Goal: Download file/media

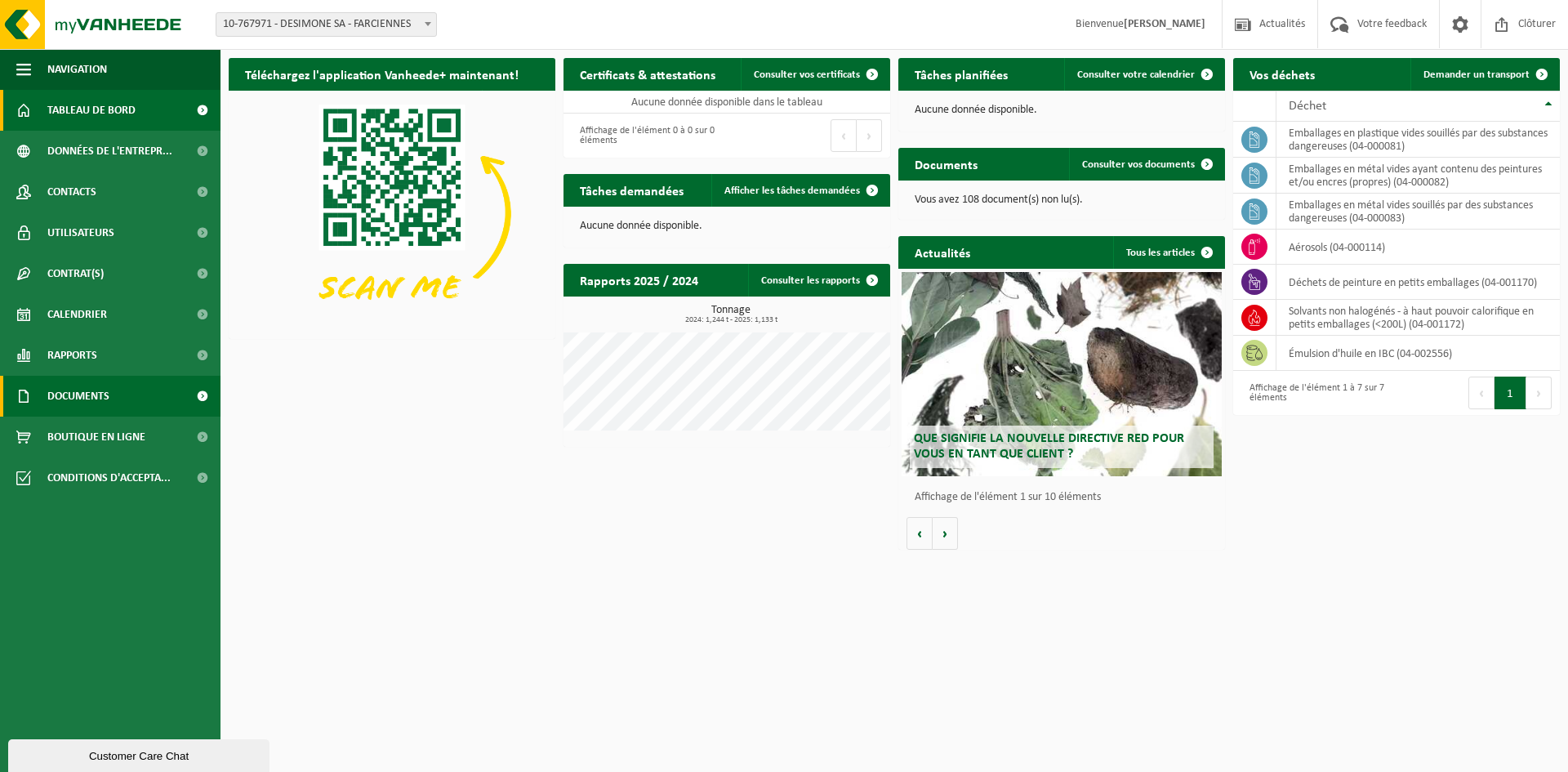
click at [80, 399] on span "Documents" at bounding box center [79, 395] width 62 height 41
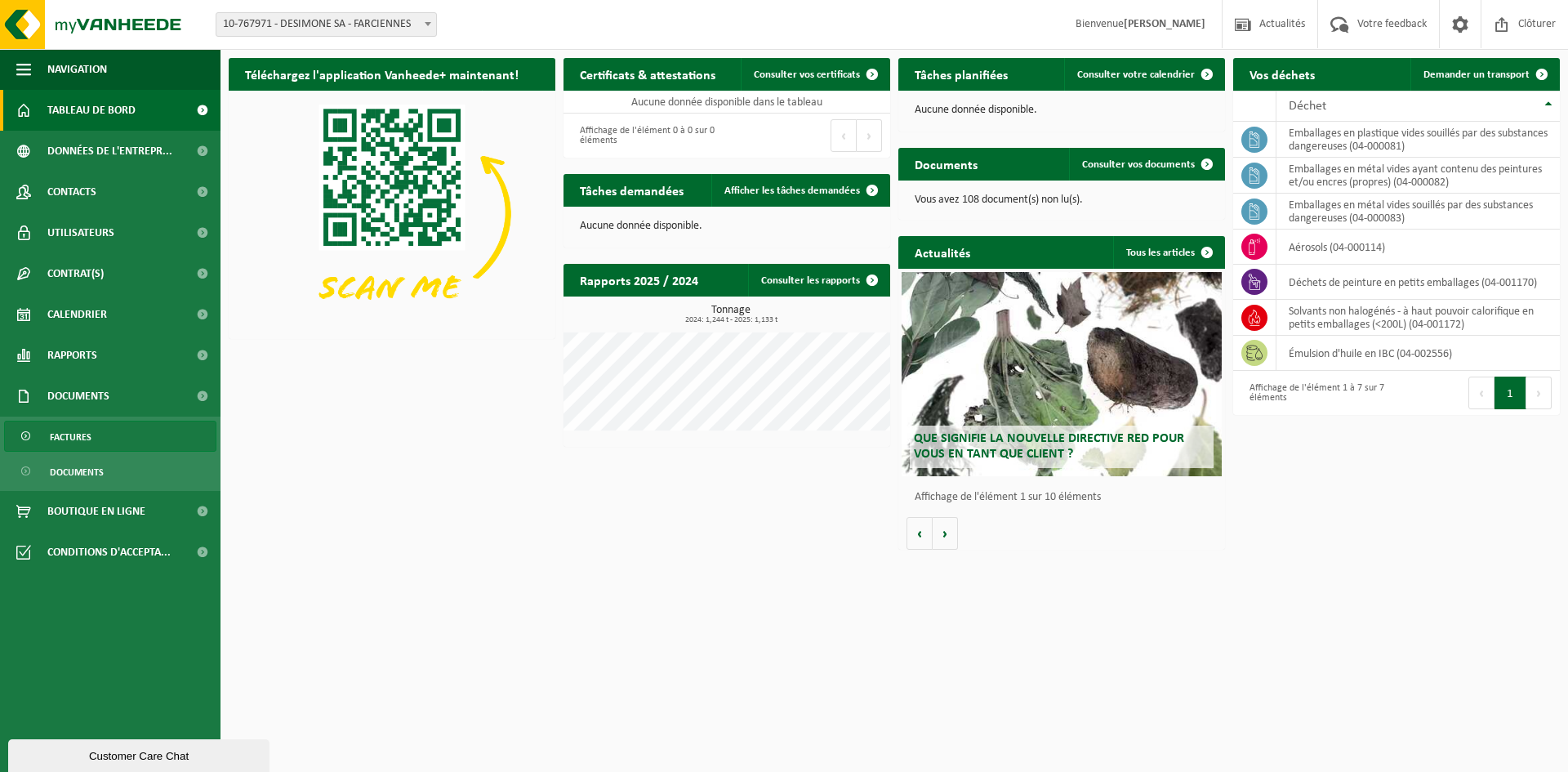
click at [78, 442] on span "Factures" at bounding box center [71, 437] width 41 height 31
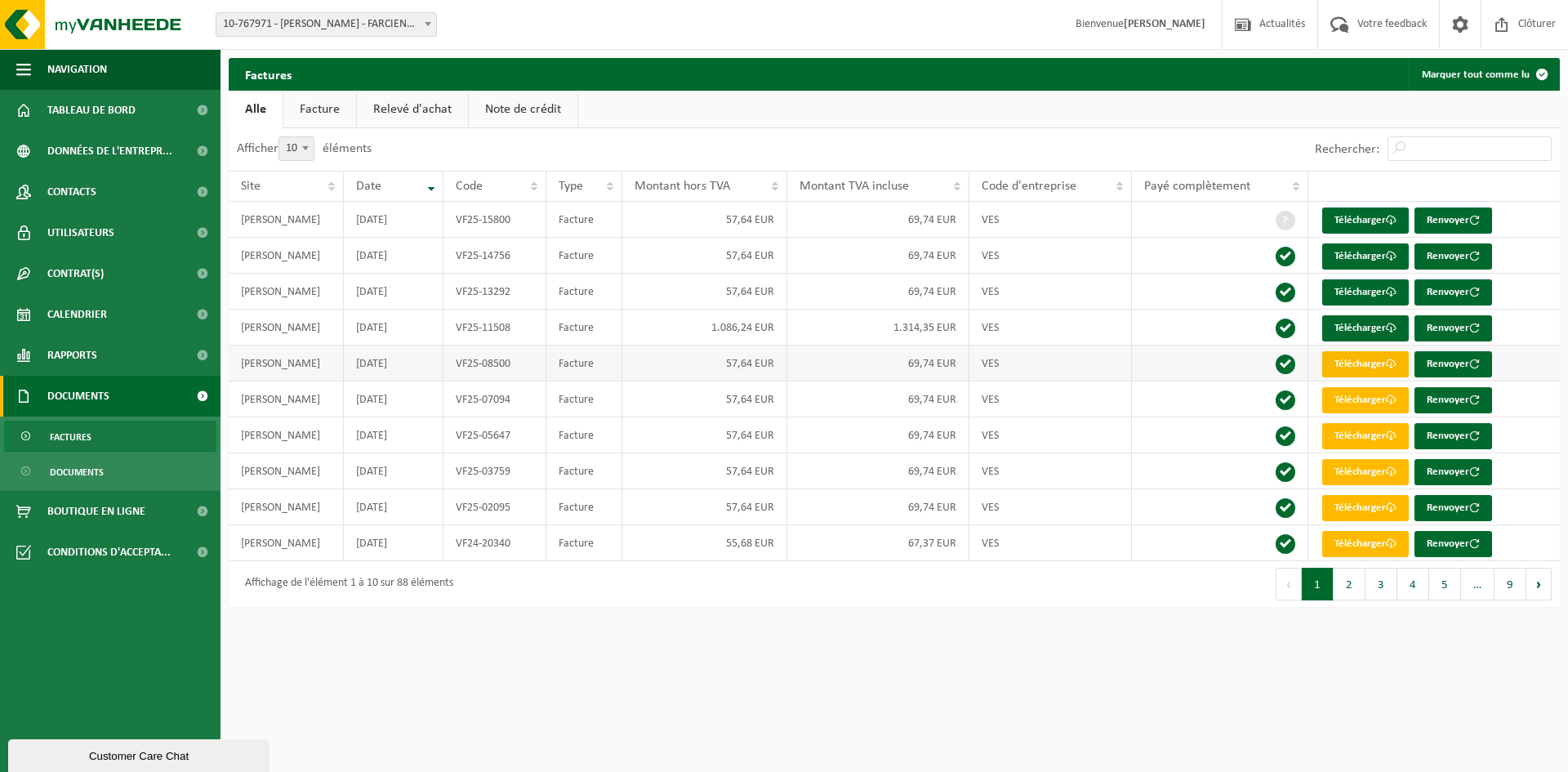
click at [1369, 365] on link "Télécharger" at bounding box center [1365, 364] width 86 height 26
click at [1363, 329] on link "Télécharger" at bounding box center [1365, 328] width 86 height 26
click at [1356, 291] on link "Télécharger" at bounding box center [1365, 292] width 86 height 26
click at [1356, 249] on link "Télécharger" at bounding box center [1365, 256] width 86 height 26
click at [1373, 213] on link "Télécharger" at bounding box center [1365, 220] width 86 height 26
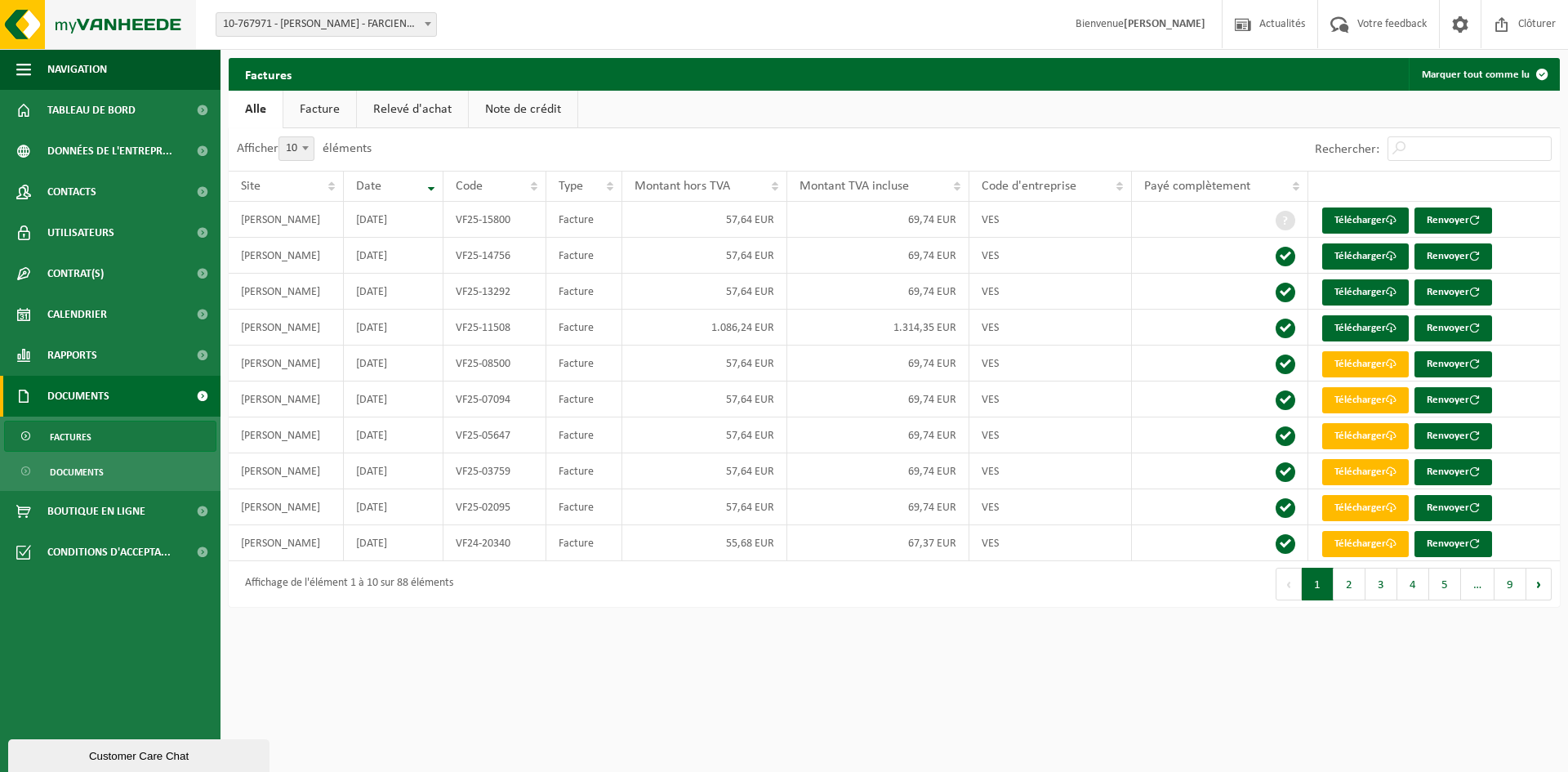
click at [63, 38] on img at bounding box center [98, 24] width 196 height 49
